Goal: Information Seeking & Learning: Learn about a topic

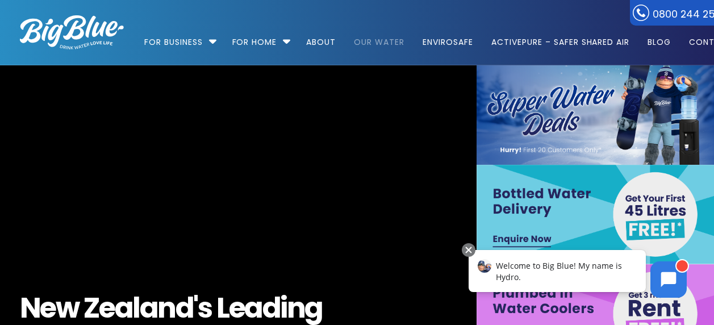
click at [369, 43] on link "Our Water" at bounding box center [379, 36] width 66 height 73
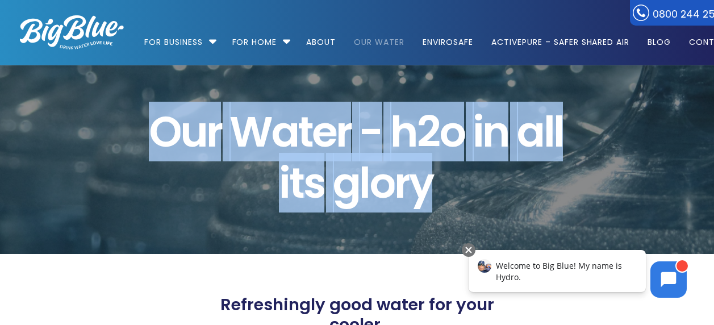
drag, startPoint x: 154, startPoint y: 125, endPoint x: 480, endPoint y: 194, distance: 333.7
click at [480, 194] on span "O u r W a t e r - h 2 o i n a l l i t s g l o r y" at bounding box center [357, 157] width 417 height 103
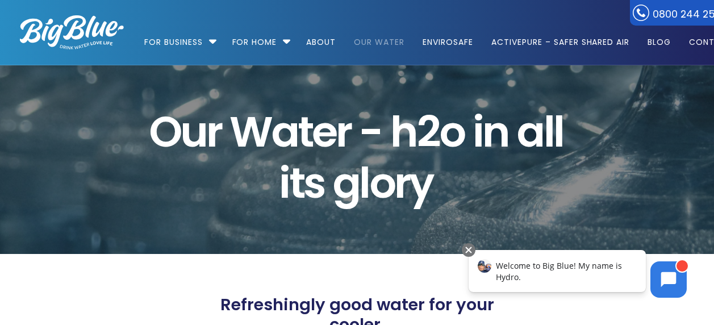
drag, startPoint x: 480, startPoint y: 194, endPoint x: 476, endPoint y: 188, distance: 7.3
click at [476, 188] on span "i t s g l o r y" at bounding box center [357, 182] width 417 height 51
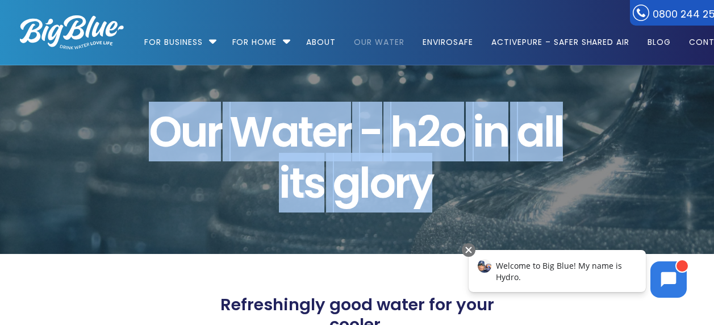
drag, startPoint x: 434, startPoint y: 188, endPoint x: 91, endPoint y: 141, distance: 346.2
click at [91, 141] on div "O u r W a t e r - h 2 o i n a l l i t s g l o r y" at bounding box center [357, 159] width 675 height 107
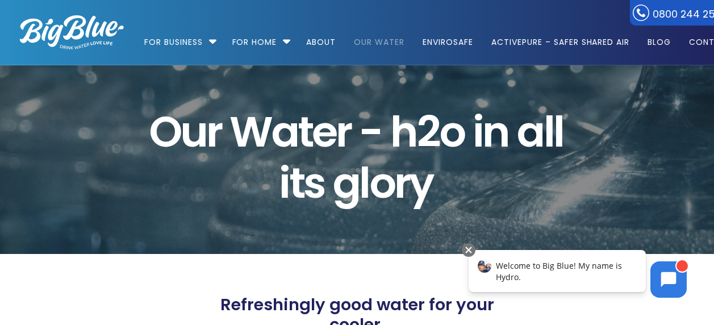
click at [483, 200] on span "i t s g l o r y" at bounding box center [357, 182] width 417 height 51
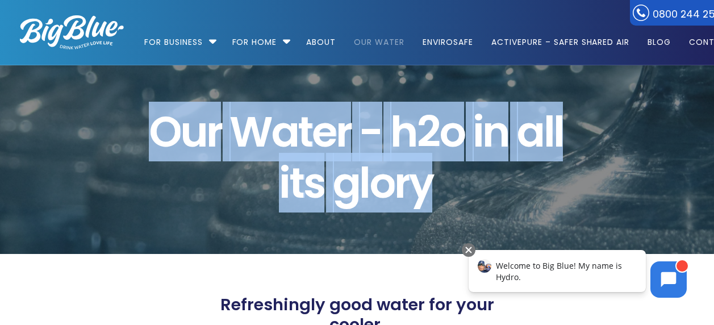
drag, startPoint x: 149, startPoint y: 130, endPoint x: 473, endPoint y: 204, distance: 332.1
click at [473, 204] on span "O u r W a t e r - h 2 o i n a l l i t s g l o r y" at bounding box center [357, 157] width 417 height 103
drag, startPoint x: 473, startPoint y: 204, endPoint x: 450, endPoint y: 197, distance: 23.9
click at [450, 197] on span "i t s g l o r y" at bounding box center [357, 182] width 417 height 51
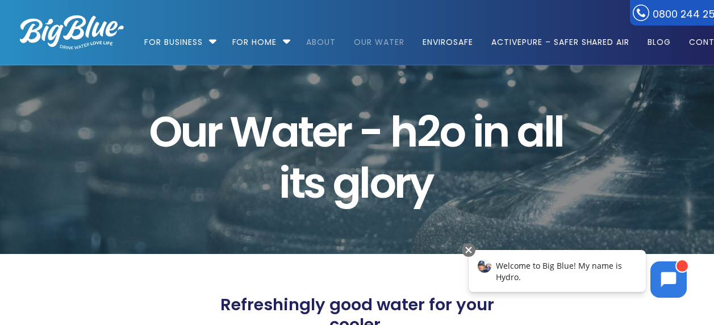
click at [316, 45] on link "About" at bounding box center [320, 36] width 45 height 73
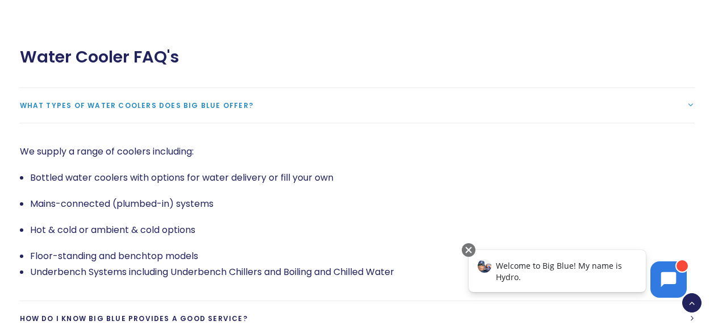
scroll to position [2215, 0]
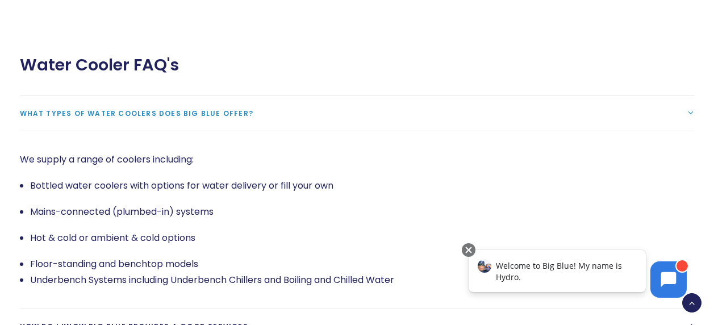
click at [175, 108] on span "What types of water coolers does Big Blue offer?" at bounding box center [137, 113] width 234 height 10
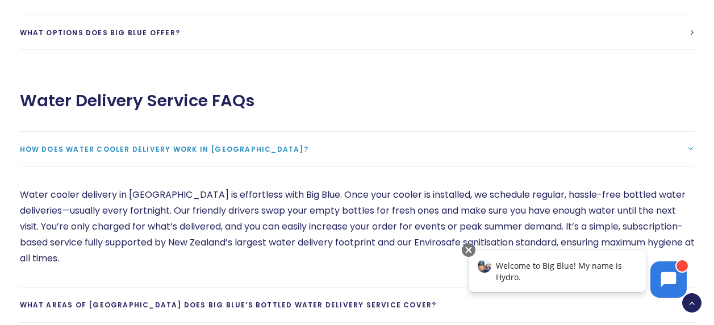
scroll to position [2669, 0]
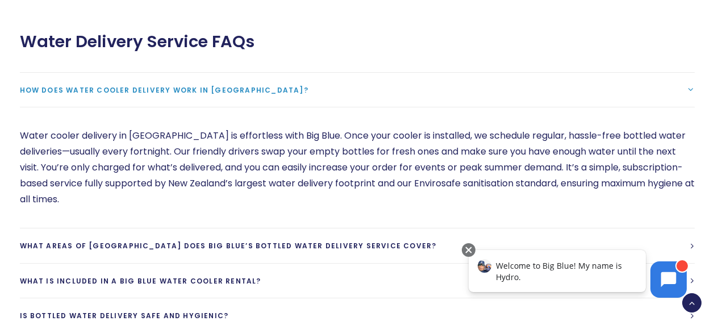
click at [168, 85] on span "How does water cooler delivery work in New Zealand?" at bounding box center [164, 90] width 288 height 10
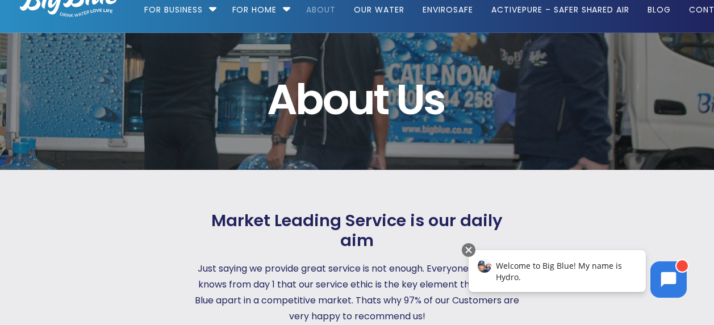
scroll to position [0, 0]
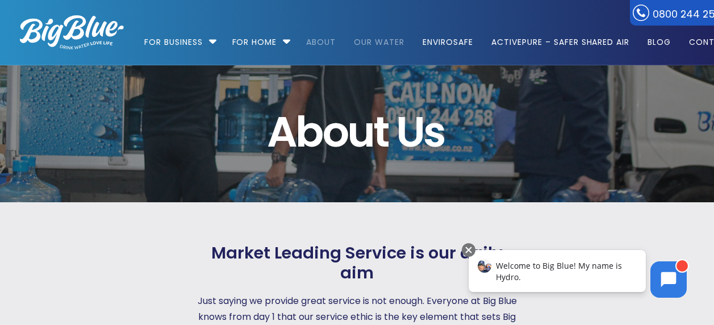
click at [392, 45] on link "Our Water" at bounding box center [379, 36] width 66 height 73
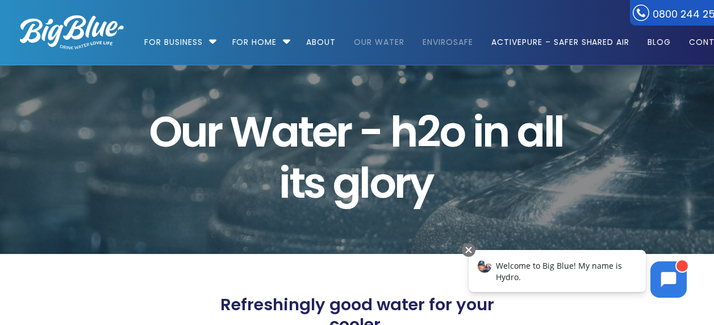
click at [449, 45] on link "EnviroSafe" at bounding box center [448, 36] width 66 height 73
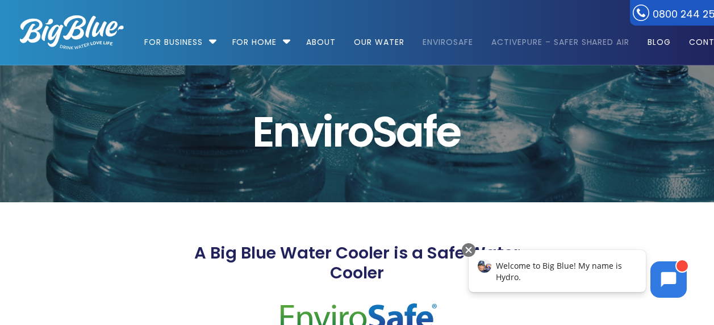
click at [543, 40] on link "ActivePure – Safer Shared Air" at bounding box center [560, 36] width 154 height 73
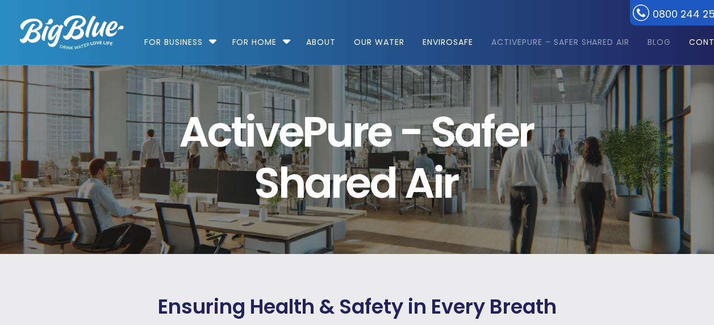
click at [660, 43] on link "Blog" at bounding box center [658, 36] width 39 height 73
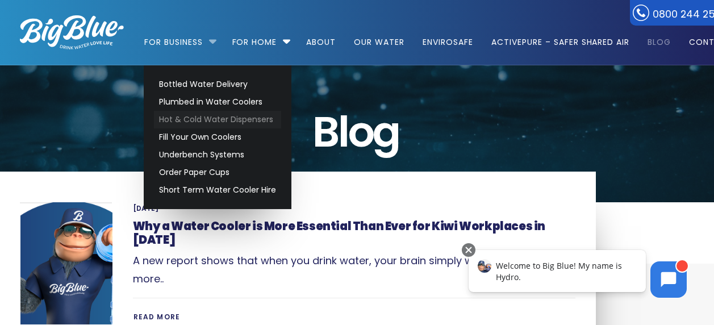
click at [206, 114] on link "Hot & Cold Water Dispensers" at bounding box center [217, 120] width 127 height 18
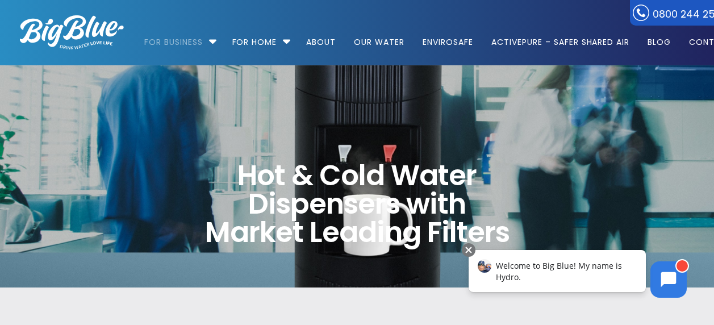
click at [98, 37] on img at bounding box center [72, 32] width 104 height 34
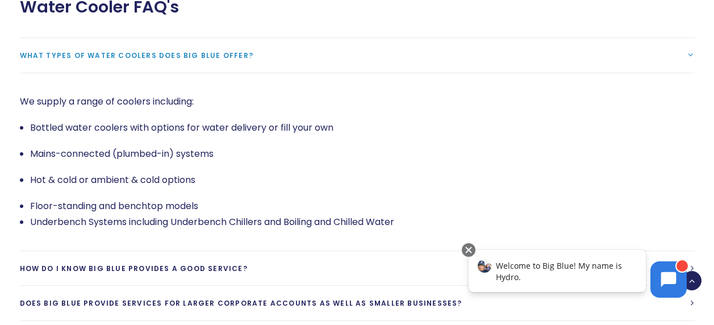
scroll to position [2215, 0]
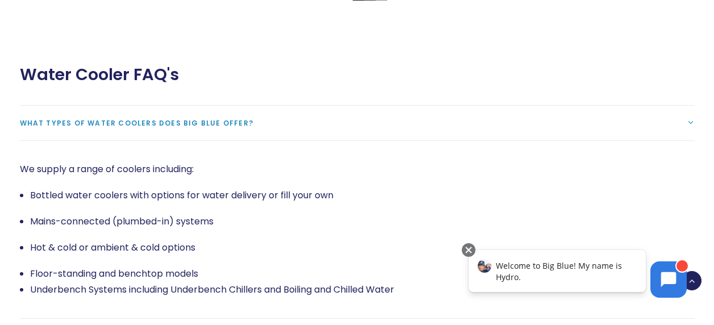
click at [149, 118] on span "What types of water coolers does Big Blue offer?" at bounding box center [137, 123] width 234 height 10
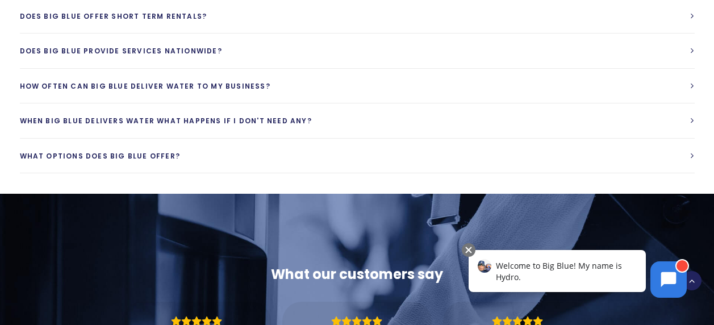
scroll to position [2499, 0]
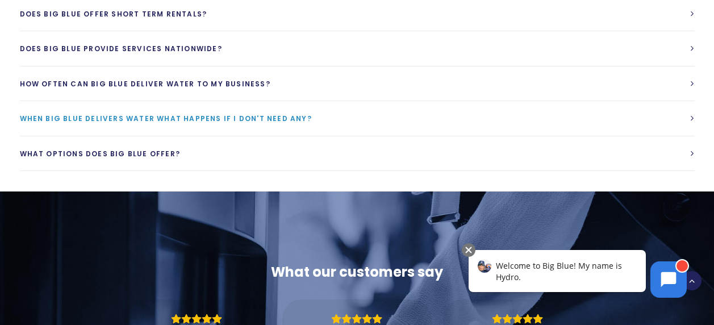
click at [149, 114] on span "When Big Blue delivers water what happens if I don't need any?" at bounding box center [166, 119] width 292 height 10
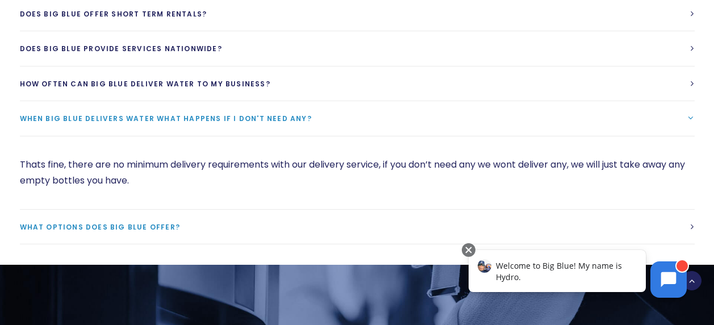
click at [124, 222] on span "What options does Big Blue Offer?" at bounding box center [100, 227] width 161 height 10
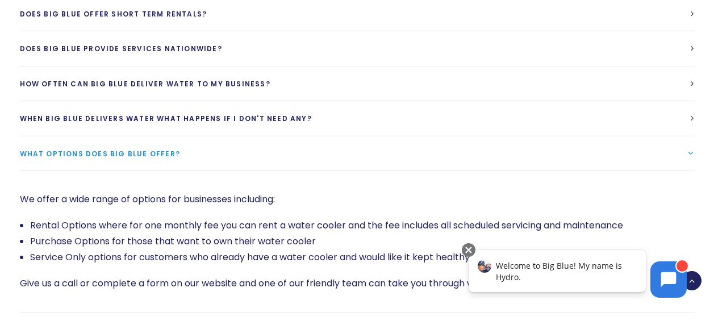
click at [120, 149] on span "What options does Big Blue Offer?" at bounding box center [100, 154] width 161 height 10
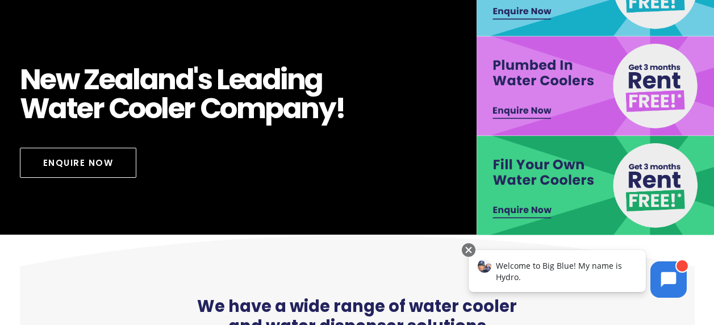
scroll to position [0, 0]
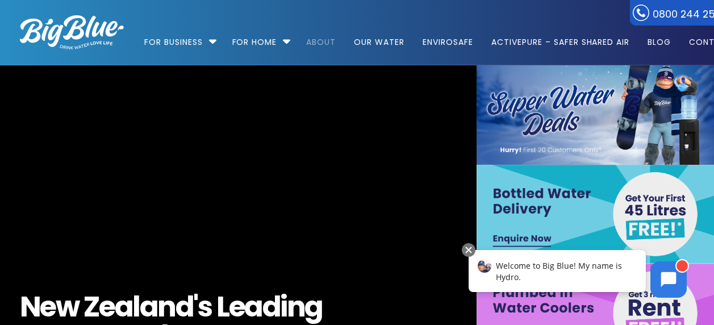
click at [319, 39] on link "About" at bounding box center [320, 36] width 45 height 73
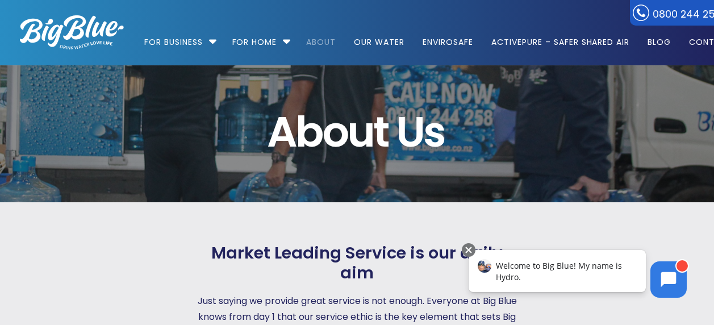
click at [81, 25] on img at bounding box center [72, 32] width 104 height 34
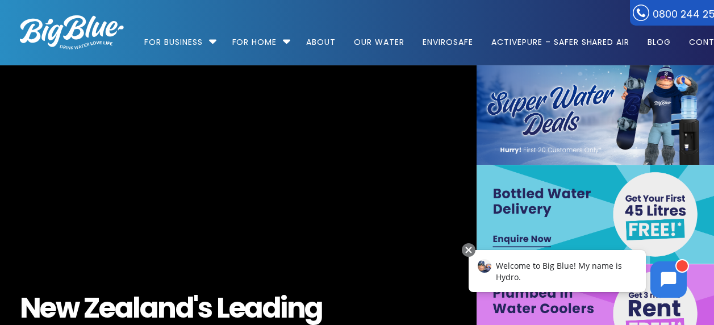
click at [102, 32] on img at bounding box center [72, 32] width 104 height 34
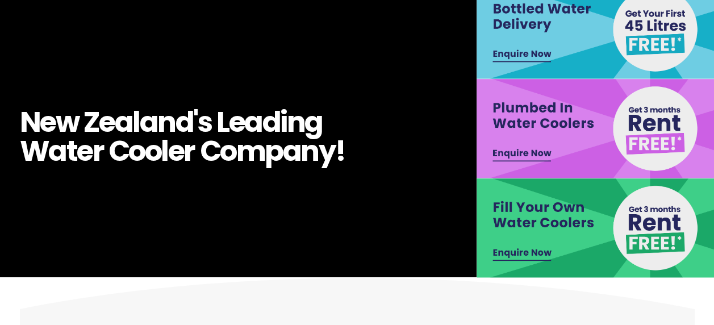
scroll to position [227, 0]
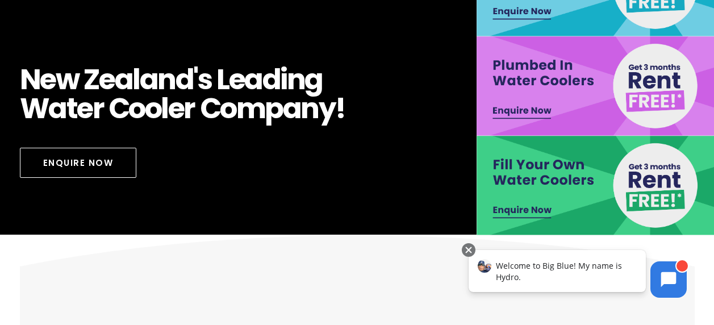
click at [574, 74] on img at bounding box center [595, 85] width 239 height 99
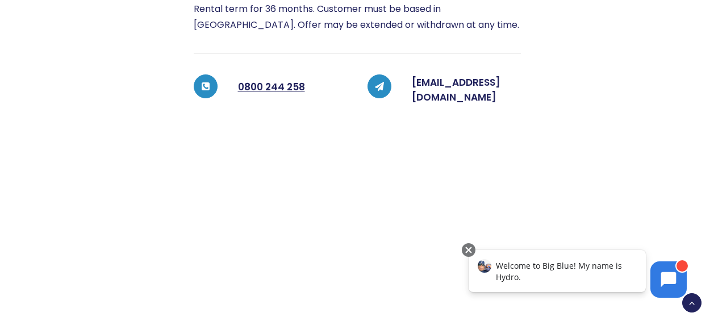
scroll to position [454, 0]
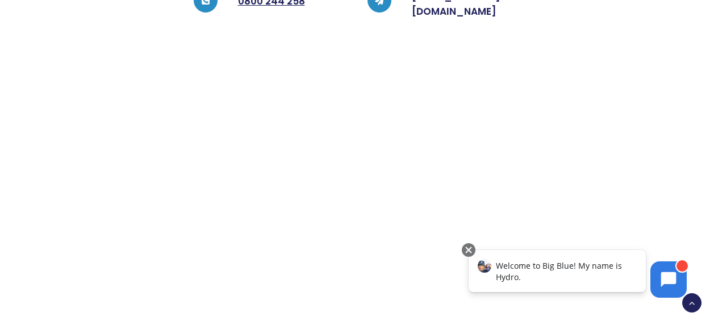
drag, startPoint x: 641, startPoint y: 128, endPoint x: 635, endPoint y: 126, distance: 6.1
click at [642, 127] on div at bounding box center [608, 92] width 174 height 685
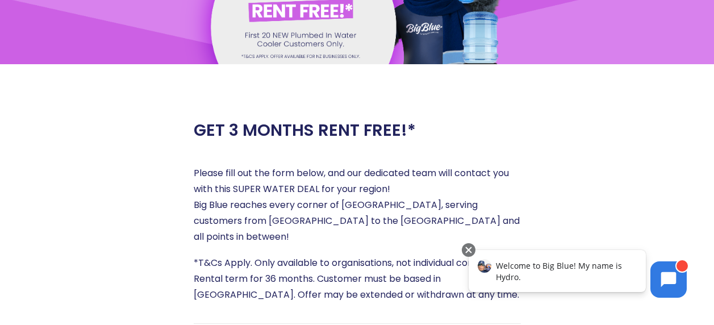
scroll to position [0, 0]
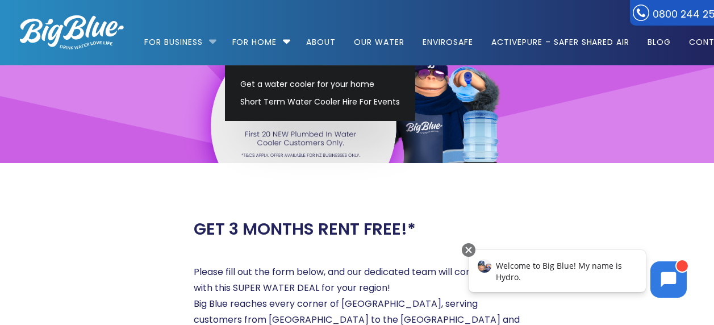
click at [212, 39] on li "For Business Bottled Water Delivery Plumbed in Water Coolers Hot & Cold Water D…" at bounding box center [183, 37] width 78 height 65
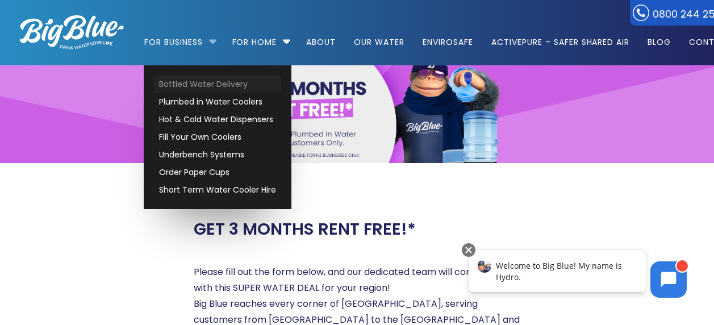
click at [191, 83] on link "Bottled Water Delivery" at bounding box center [217, 85] width 127 height 18
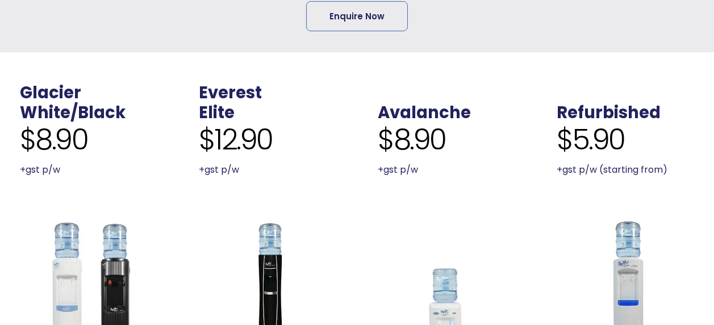
scroll to position [227, 0]
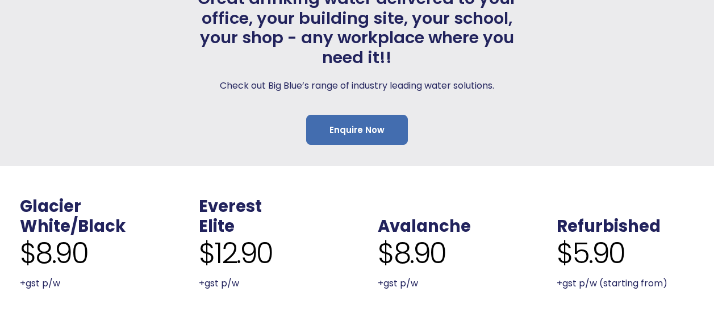
click at [365, 129] on link "Enquire Now" at bounding box center [357, 130] width 102 height 30
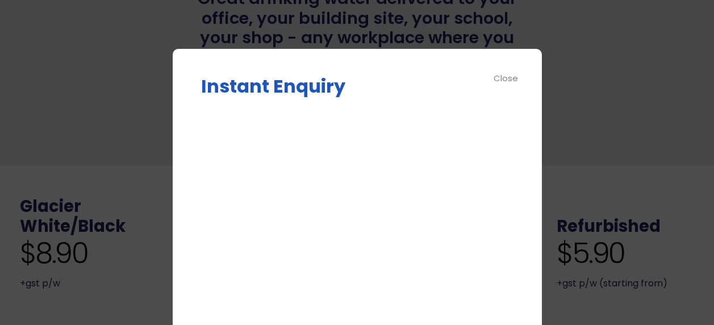
click at [418, 74] on div "Instant Enquiry Enquire Now Δ Close" at bounding box center [357, 199] width 369 height 300
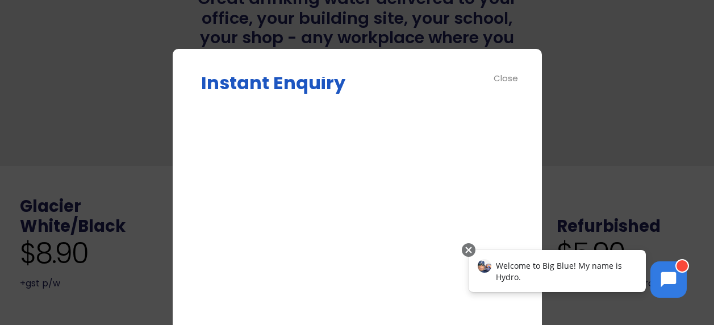
scroll to position [0, 0]
click at [495, 74] on div "Close" at bounding box center [506, 78] width 26 height 13
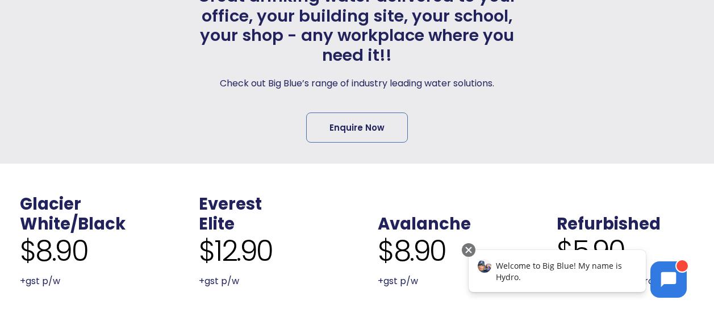
scroll to position [227, 0]
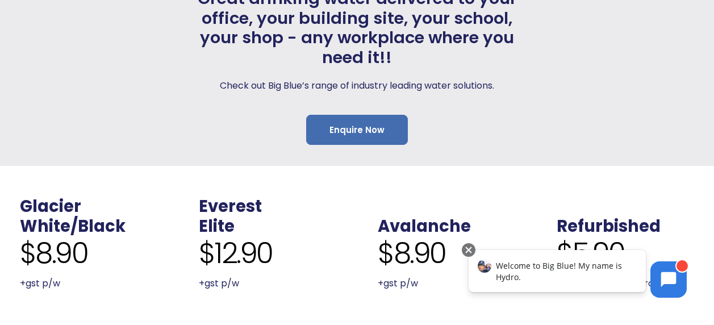
click at [373, 127] on link "Enquire Now" at bounding box center [357, 130] width 102 height 30
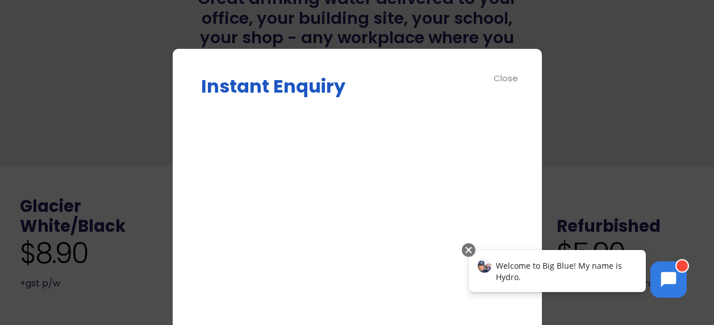
drag, startPoint x: 444, startPoint y: 93, endPoint x: 486, endPoint y: 86, distance: 42.7
click at [449, 93] on p "Instant Enquiry" at bounding box center [357, 86] width 312 height 18
click at [500, 74] on div "Close" at bounding box center [506, 78] width 26 height 13
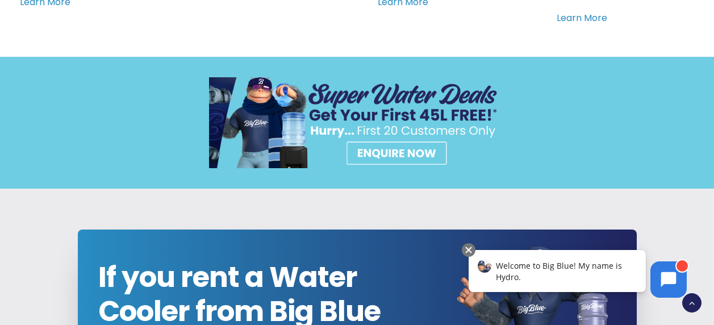
scroll to position [852, 0]
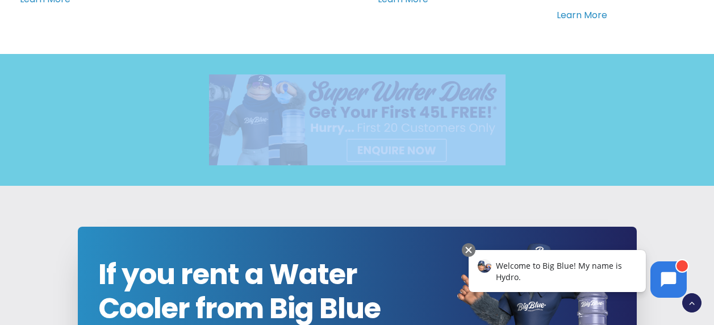
drag, startPoint x: 542, startPoint y: 160, endPoint x: 253, endPoint y: 103, distance: 294.1
click at [253, 103] on div at bounding box center [357, 119] width 675 height 91
drag, startPoint x: 418, startPoint y: 110, endPoint x: 676, endPoint y: 110, distance: 258.4
click at [676, 110] on div at bounding box center [357, 119] width 675 height 91
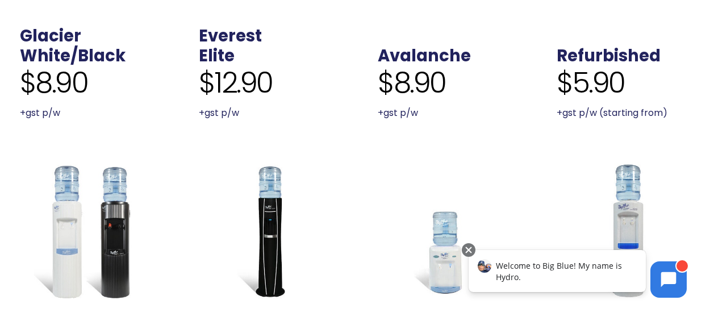
scroll to position [0, 0]
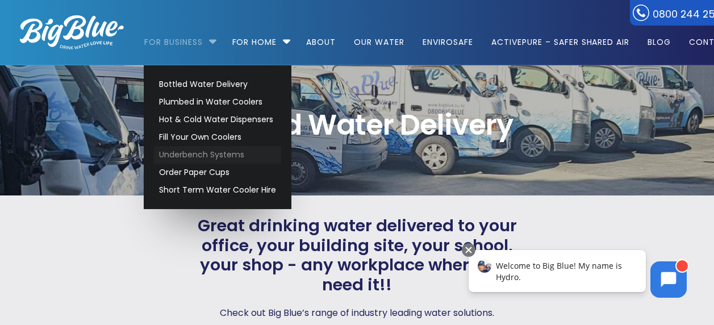
click at [244, 146] on link "Underbench Systems" at bounding box center [217, 155] width 127 height 18
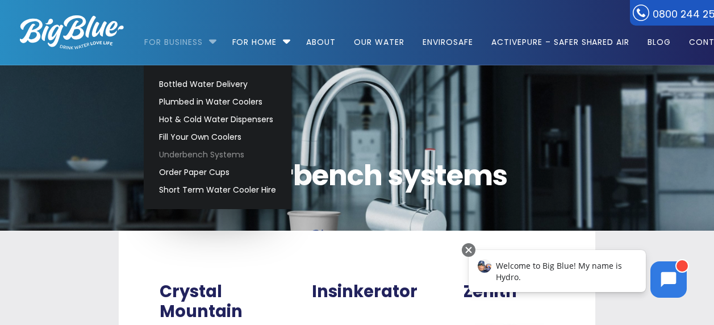
click at [210, 39] on li "For Business Bottled Water Delivery Plumbed in Water Coolers Hot & Cold Water D…" at bounding box center [183, 37] width 78 height 65
click at [195, 82] on link "Bottled Water Delivery" at bounding box center [217, 85] width 127 height 18
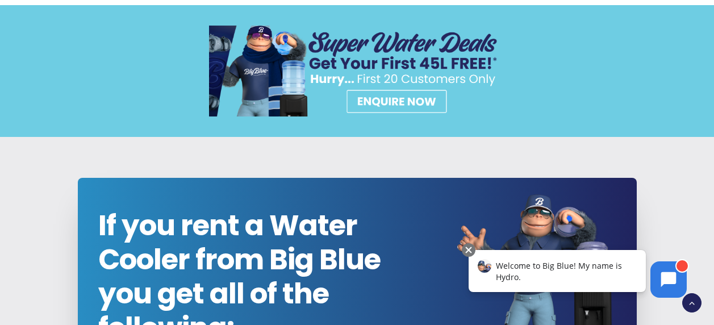
scroll to position [852, 0]
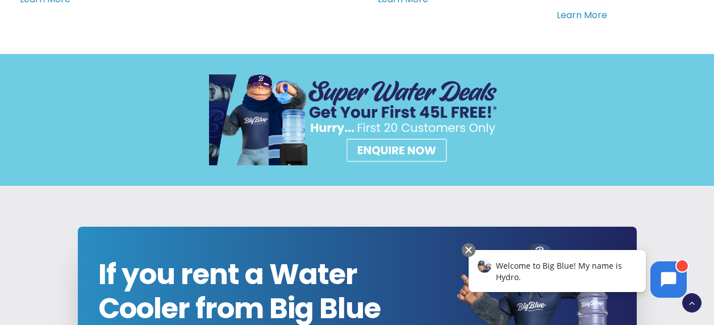
drag, startPoint x: 399, startPoint y: 86, endPoint x: 308, endPoint y: 94, distance: 91.3
click at [307, 94] on img at bounding box center [357, 119] width 296 height 91
